Goal: Find contact information: Find contact information

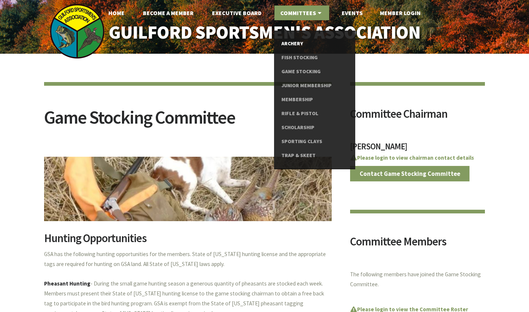
click at [305, 40] on link "Archery" at bounding box center [315, 44] width 66 height 14
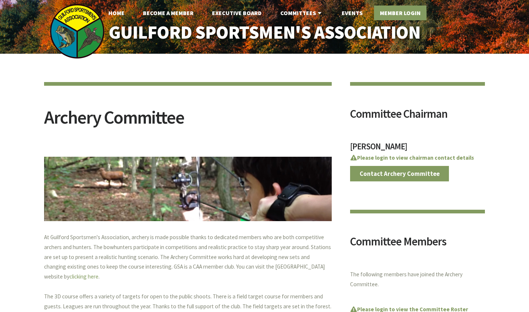
click at [399, 8] on link "Member Login" at bounding box center [400, 13] width 53 height 15
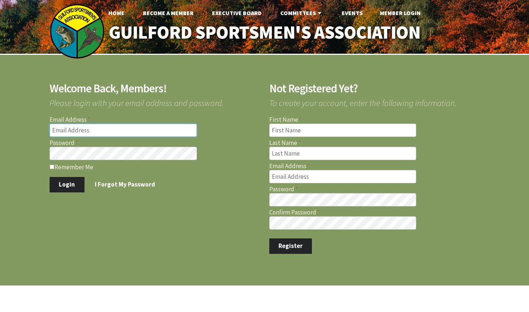
type input "[EMAIL_ADDRESS][DOMAIN_NAME]"
click at [67, 184] on button "Login" at bounding box center [67, 184] width 35 height 15
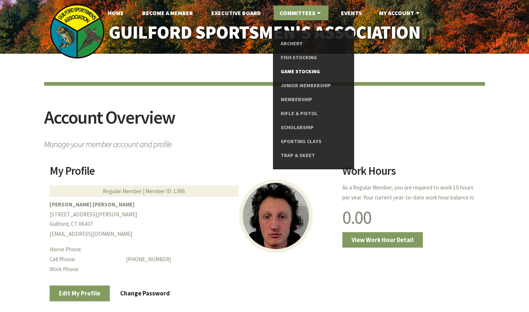
click at [313, 68] on link "Game Stocking" at bounding box center [314, 72] width 66 height 14
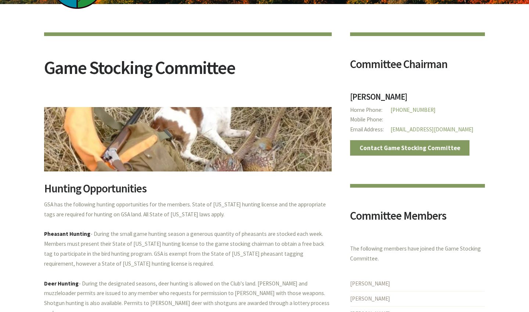
scroll to position [52, 0]
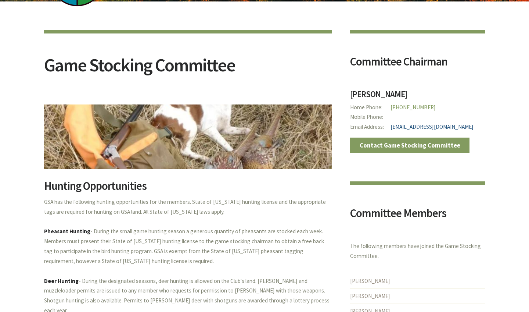
click at [405, 125] on link "will5059@gmail.com" at bounding box center [432, 126] width 83 height 7
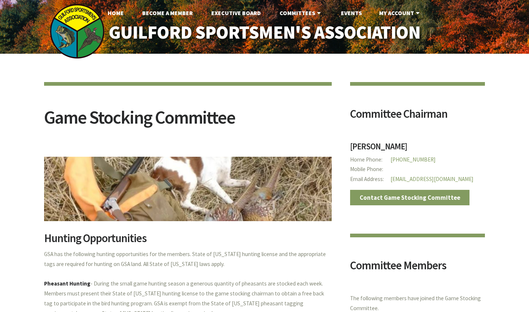
scroll to position [0, 0]
click at [414, 178] on link "will5059@gmail.com" at bounding box center [432, 178] width 83 height 7
